Goal: Navigation & Orientation: Understand site structure

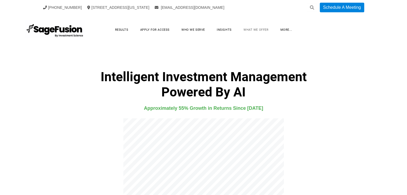
click at [260, 30] on link "What We Offer" at bounding box center [256, 30] width 36 height 8
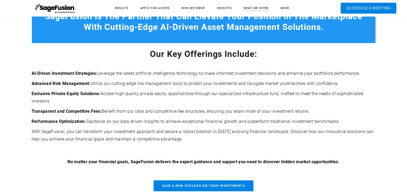
scroll to position [45, 0]
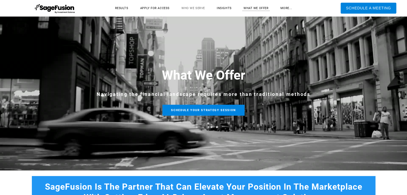
click at [194, 7] on link "Who We Serve" at bounding box center [193, 8] width 34 height 8
